Goal: Information Seeking & Learning: Learn about a topic

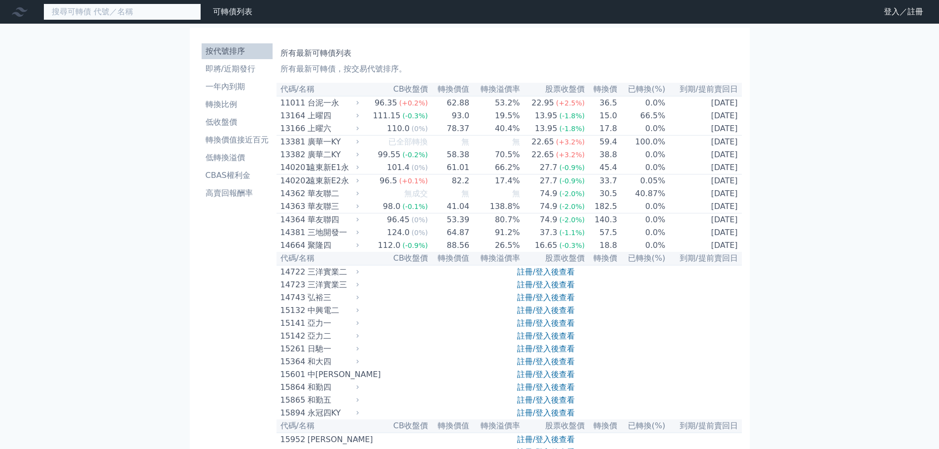
click at [130, 11] on input at bounding box center [122, 11] width 158 height 17
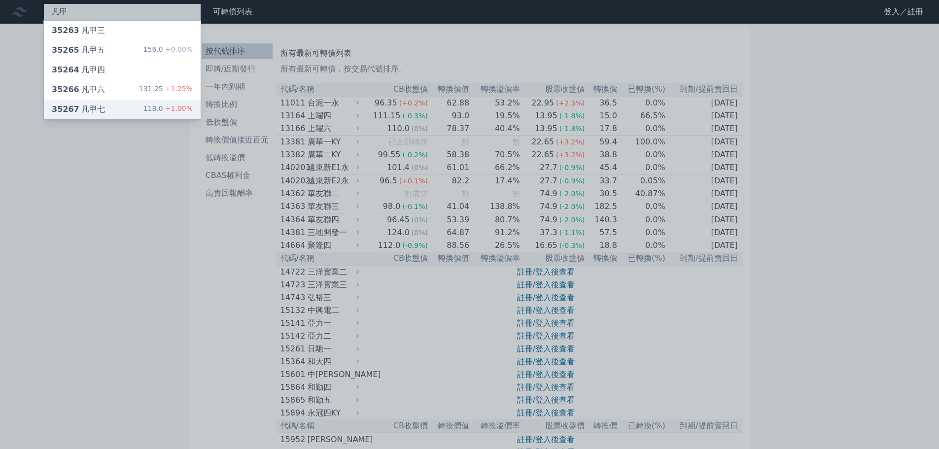
type input "凡甲"
click at [107, 107] on div "35267 凡甲七 118.0 +1.00%" at bounding box center [122, 110] width 157 height 20
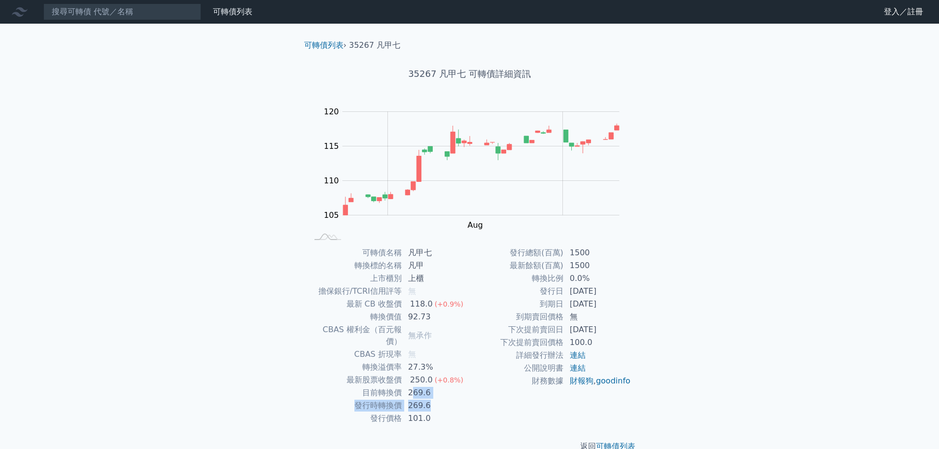
drag, startPoint x: 411, startPoint y: 383, endPoint x: 442, endPoint y: 392, distance: 31.8
click at [442, 392] on tbody "可轉債名稱 凡甲七 轉換標的名稱 凡甲 上市櫃別 上櫃 擔保銀行/TCRI信用評等 無 最新 CB 收盤價 118.0 (+0.9%) 轉換價值 92.73 …" at bounding box center [389, 336] width 162 height 178
click at [452, 399] on td "269.6" at bounding box center [436, 405] width 68 height 13
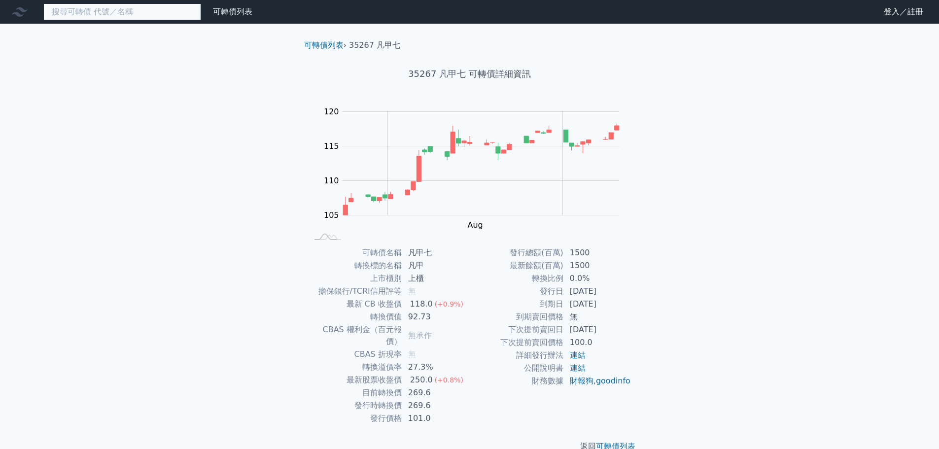
click at [127, 11] on input at bounding box center [122, 11] width 158 height 17
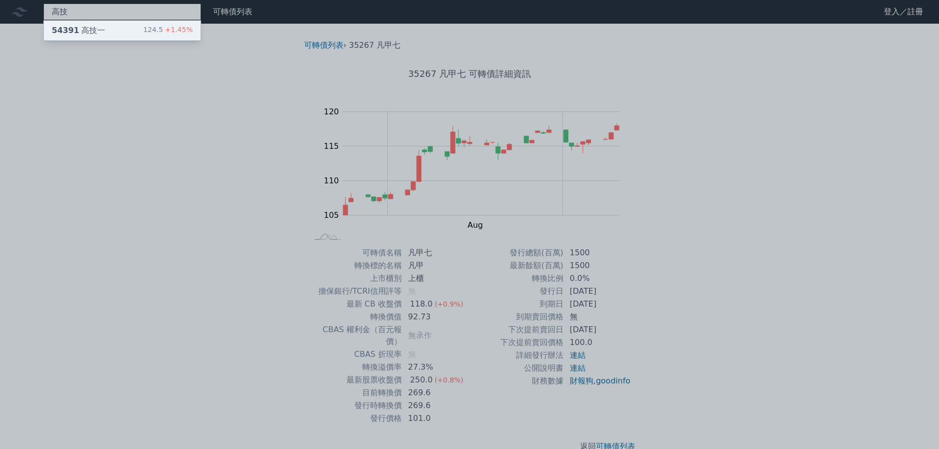
type input "高技"
click at [108, 29] on div "54391 高技一 124.5 +1.45%" at bounding box center [122, 31] width 157 height 20
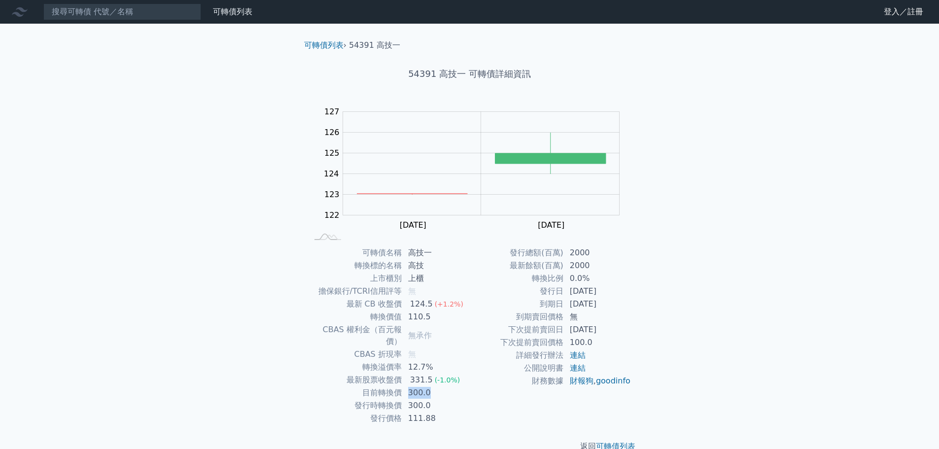
drag, startPoint x: 407, startPoint y: 383, endPoint x: 442, endPoint y: 384, distance: 35.5
click at [442, 387] on td "300.0" at bounding box center [436, 393] width 68 height 13
drag, startPoint x: 413, startPoint y: 371, endPoint x: 427, endPoint y: 372, distance: 14.8
click at [427, 374] on div "331.5" at bounding box center [421, 380] width 27 height 12
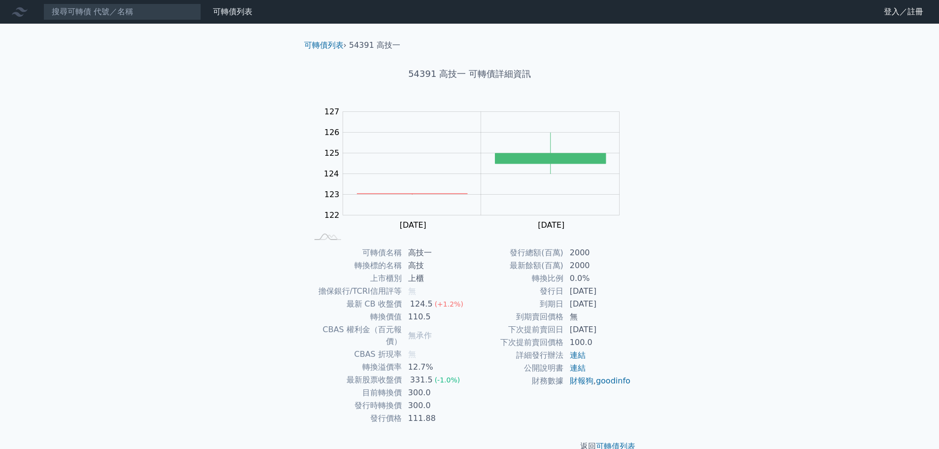
click at [425, 387] on td "300.0" at bounding box center [436, 393] width 68 height 13
drag, startPoint x: 405, startPoint y: 385, endPoint x: 432, endPoint y: 392, distance: 28.2
click at [432, 392] on tbody "可轉債名稱 高技一 轉換標的名稱 高技 上市櫃別 上櫃 擔保銀行/TCRI信用評等 無 最新 CB 收盤價 124.5 (+1.2%) 轉換價值 110.5 …" at bounding box center [389, 336] width 162 height 178
click at [439, 399] on td "300.0" at bounding box center [436, 405] width 68 height 13
